Goal: Transaction & Acquisition: Purchase product/service

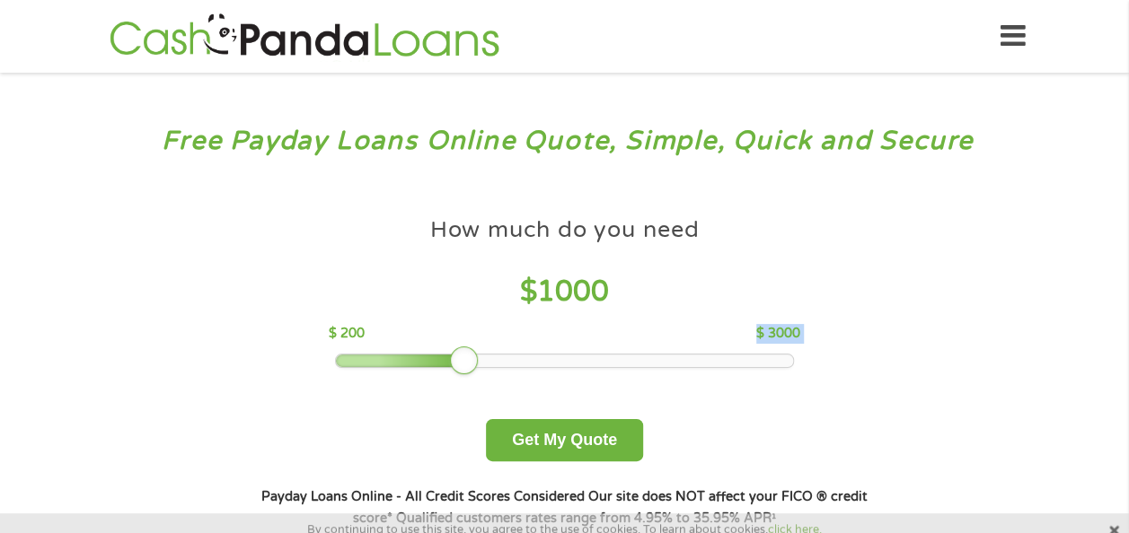
drag, startPoint x: 499, startPoint y: 340, endPoint x: 432, endPoint y: 359, distance: 69.9
click at [431, 359] on div "How much do you need $ 1000 $ 200 $ 3000" at bounding box center [564, 288] width 471 height 160
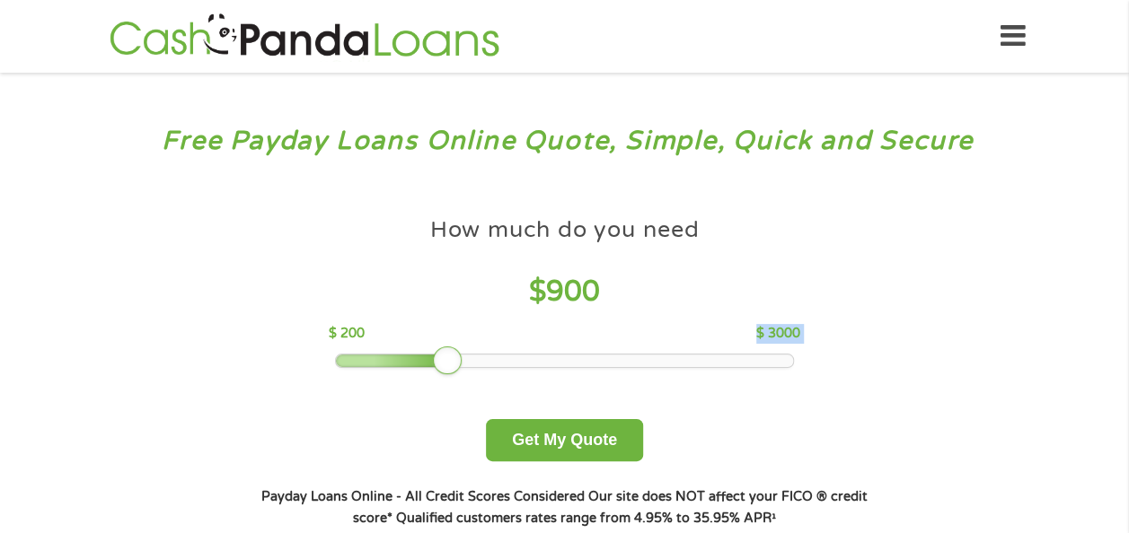
drag, startPoint x: 432, startPoint y: 359, endPoint x: 160, endPoint y: 365, distance: 272.2
click at [160, 365] on div "Free Payday Loans Online Quote, Simple, Quick and Secure How much do you need? …" at bounding box center [564, 341] width 1129 height 537
drag, startPoint x: 451, startPoint y: 358, endPoint x: 203, endPoint y: 339, distance: 248.6
click at [203, 339] on div "Free Payday Loans Online Quote, Simple, Quick and Secure How much do you need? …" at bounding box center [564, 341] width 1129 height 537
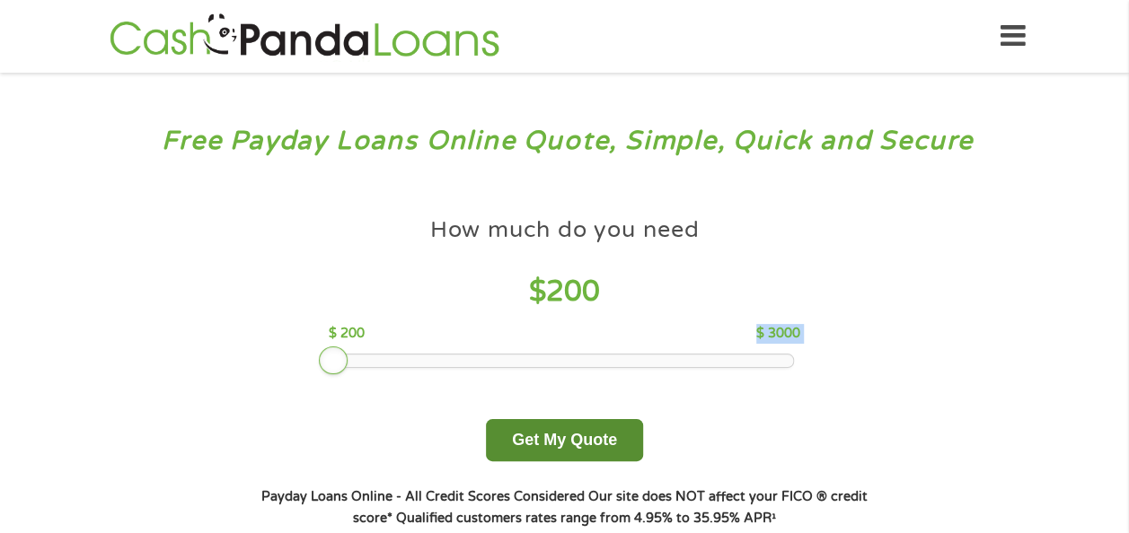
click at [552, 443] on button "Get My Quote" at bounding box center [564, 440] width 157 height 42
